Goal: Information Seeking & Learning: Learn about a topic

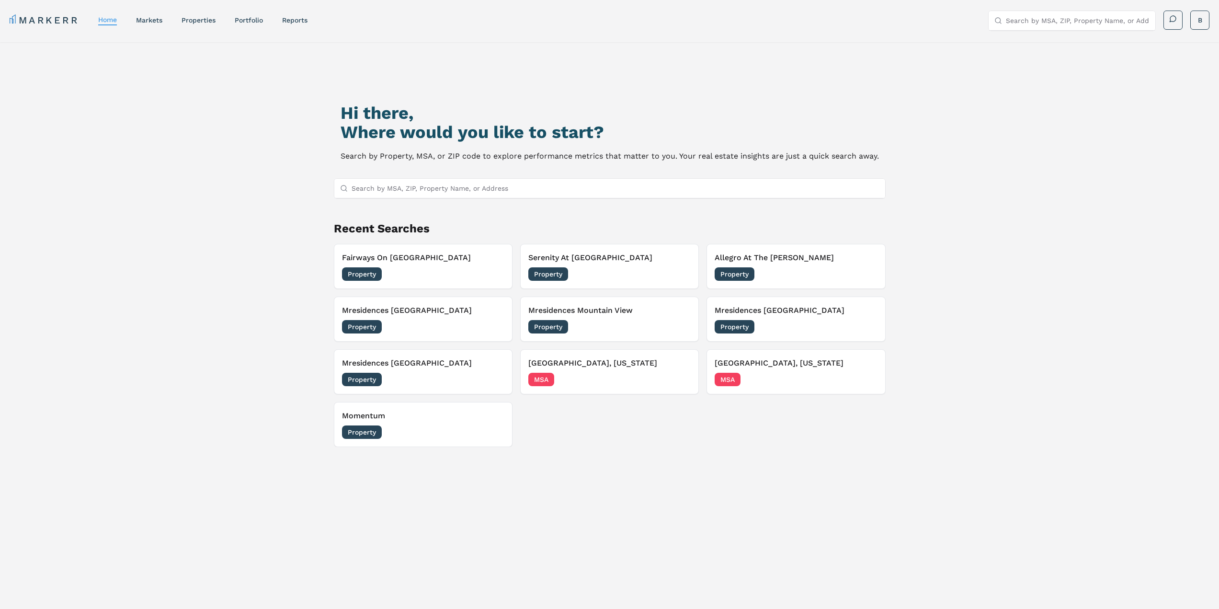
click at [388, 197] on input "Search by MSA, ZIP, Property Name, or Address" at bounding box center [616, 188] width 528 height 19
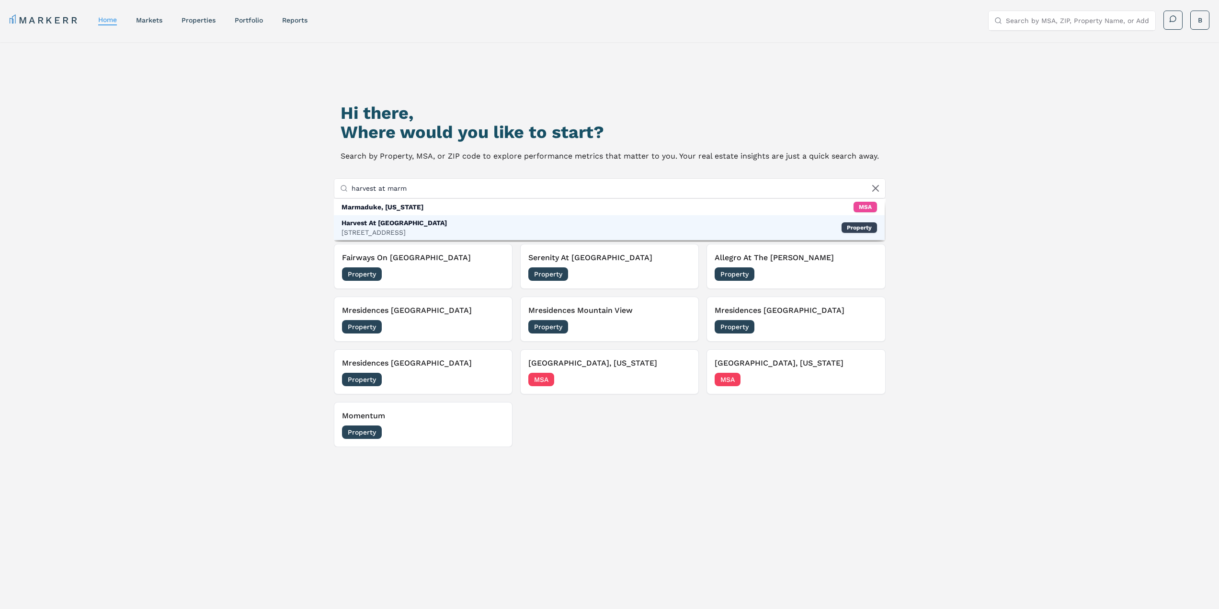
type input "harvest at marm"
click at [387, 222] on div "Harvest At [GEOGRAPHIC_DATA]" at bounding box center [393, 223] width 105 height 10
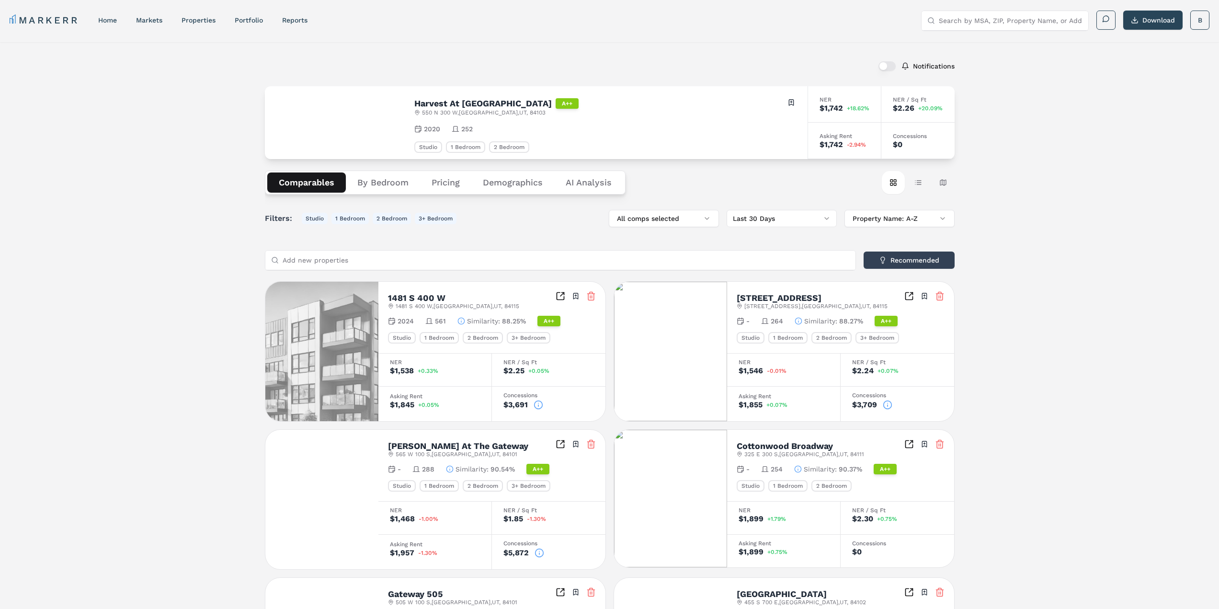
click at [518, 188] on button "Demographics" at bounding box center [512, 182] width 83 height 20
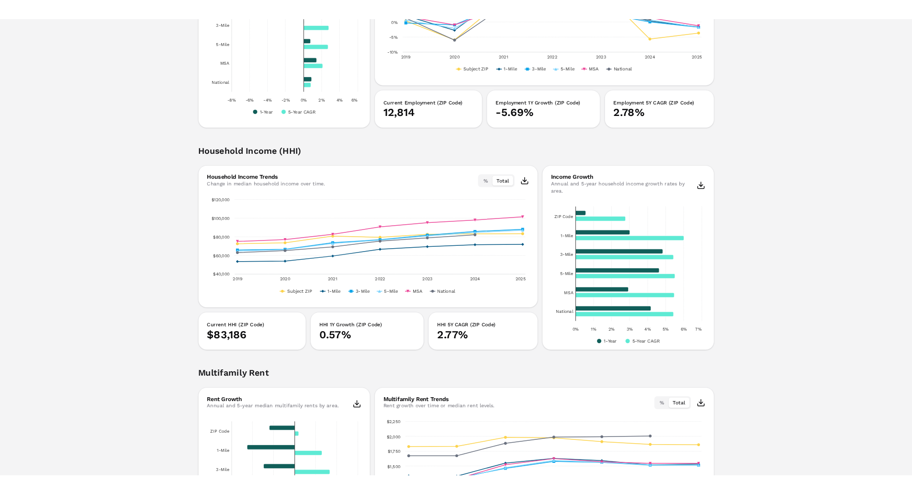
scroll to position [1190, 0]
